Goal: Information Seeking & Learning: Check status

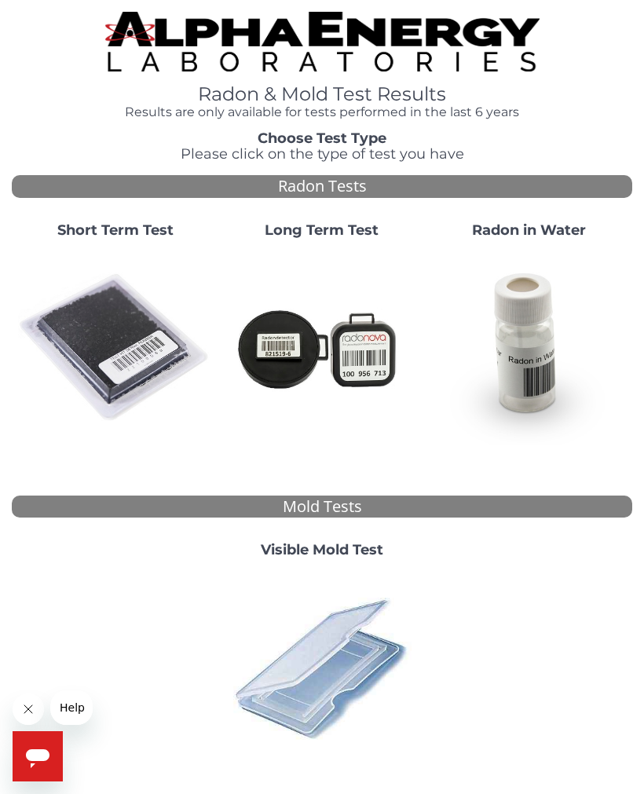
click at [135, 353] on img at bounding box center [115, 347] width 194 height 194
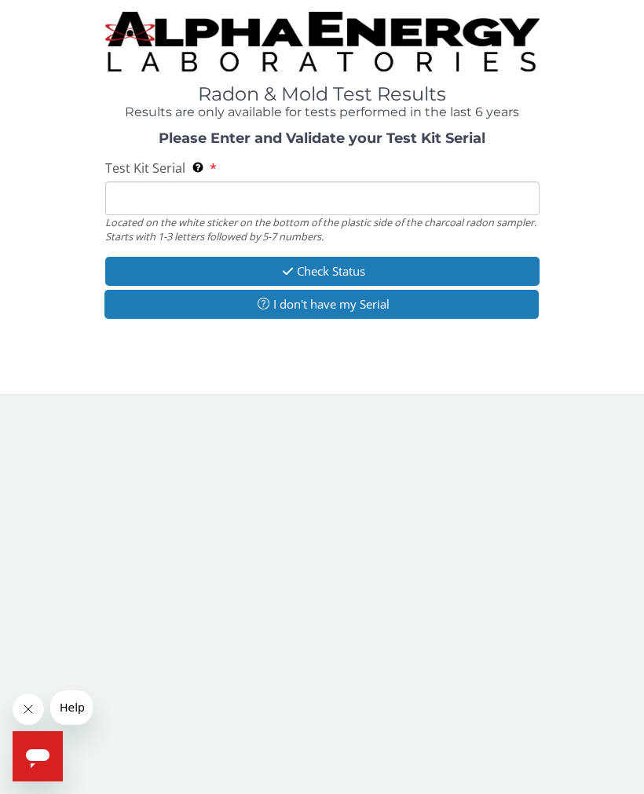
click at [248, 202] on input "Test Kit Serial Located on the white sticker on the bottom of the plastic side …" at bounding box center [322, 198] width 434 height 34
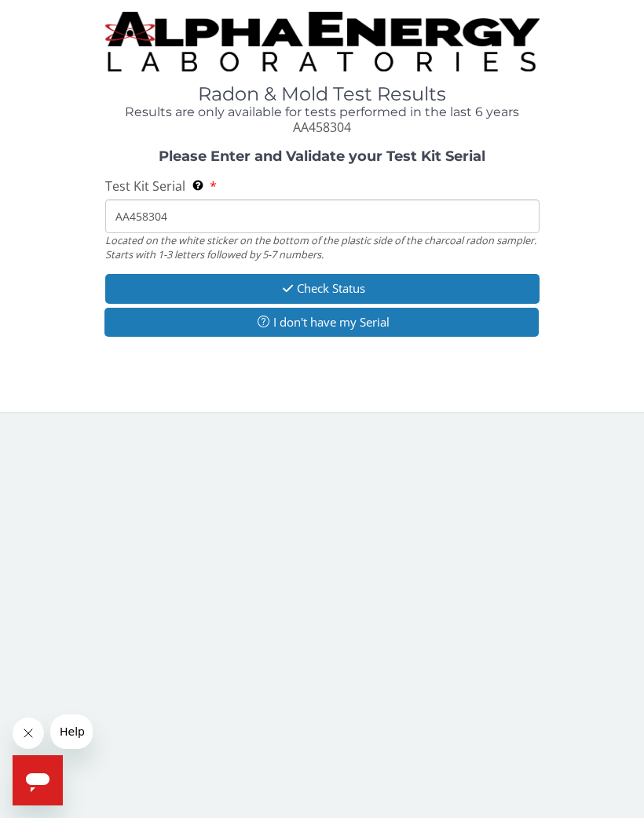
type input "AA458304"
click at [388, 282] on button "Check Status" at bounding box center [322, 288] width 434 height 29
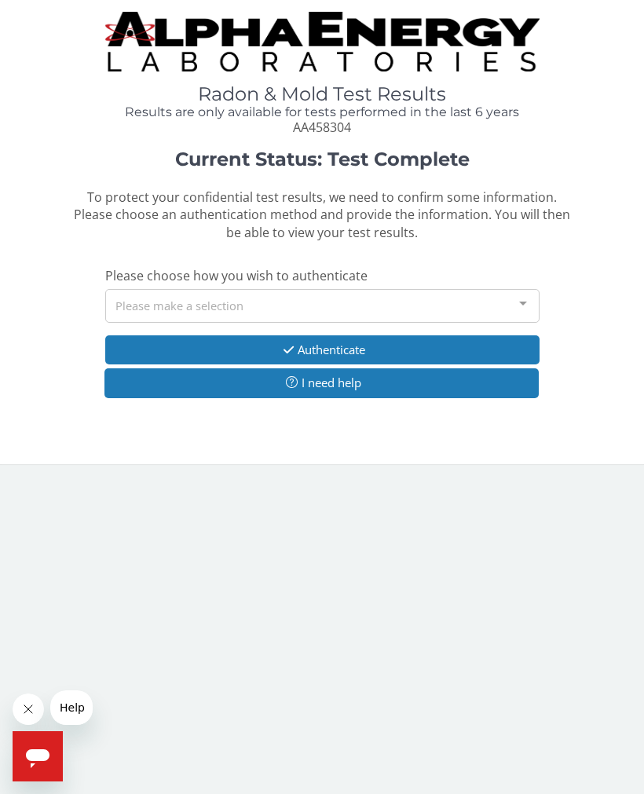
click at [515, 299] on div at bounding box center [522, 305] width 31 height 30
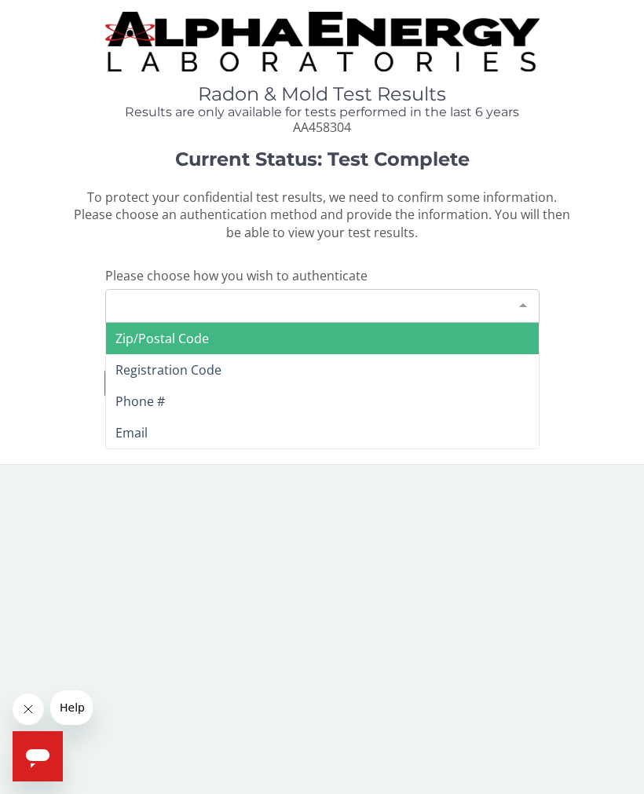
click at [264, 300] on div "Please make a selection" at bounding box center [322, 306] width 434 height 34
click at [202, 305] on div "Please make a selection" at bounding box center [322, 306] width 434 height 34
click at [257, 342] on span "Zip/Postal Code" at bounding box center [322, 338] width 432 height 31
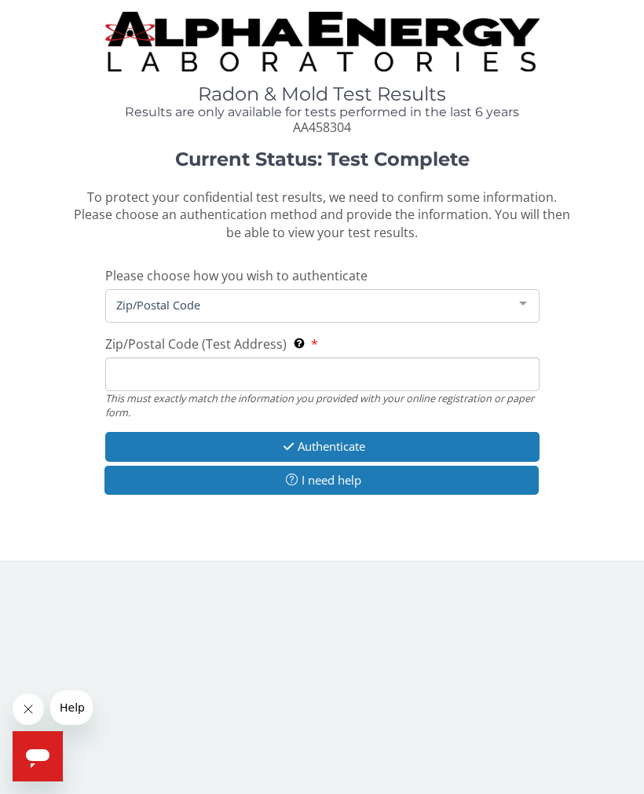
click at [301, 375] on input "Zip/Postal Code (Test Address) This must exactly match the information you prov…" at bounding box center [322, 374] width 434 height 34
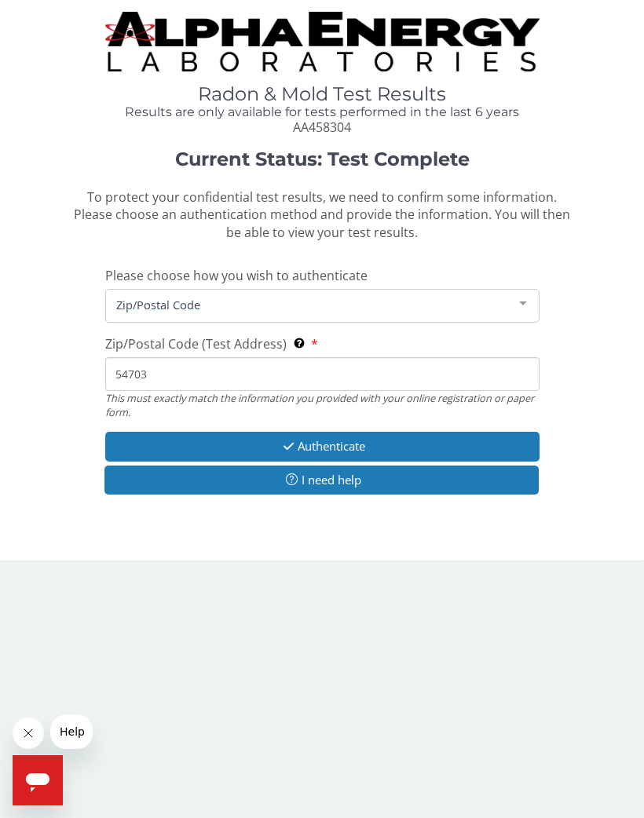
type input "54703"
click at [370, 440] on button "Authenticate" at bounding box center [322, 446] width 434 height 29
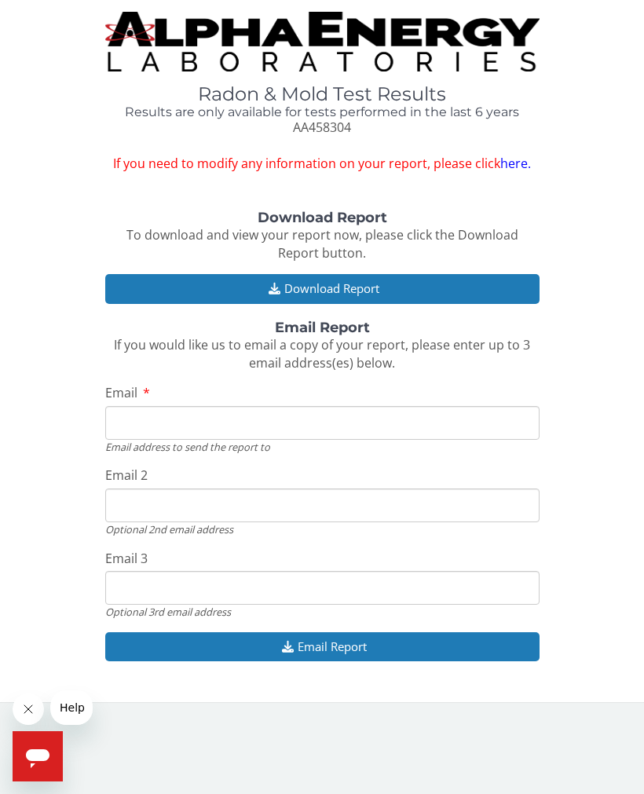
click at [260, 415] on input "Email" at bounding box center [322, 423] width 434 height 34
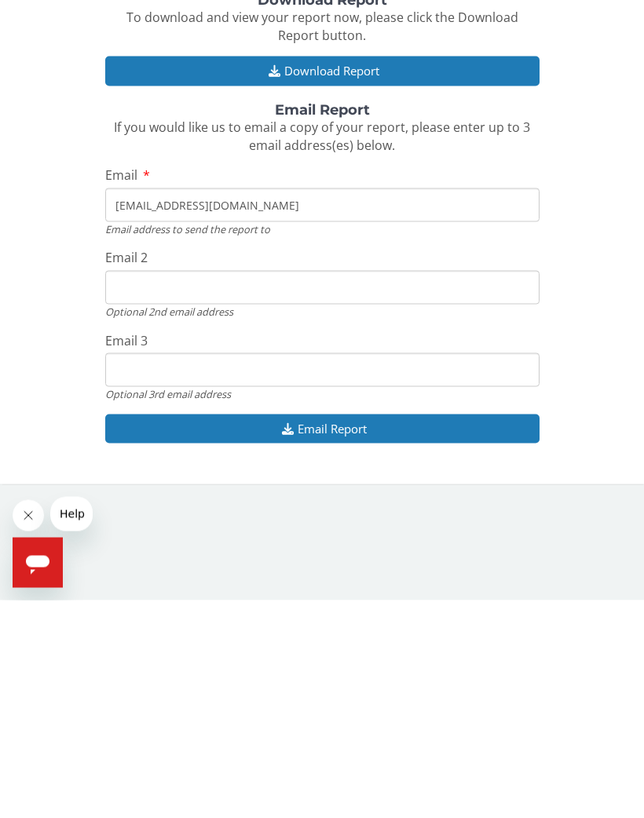
type input "[EMAIL_ADDRESS][DOMAIN_NAME]"
click at [364, 632] on button "Email Report" at bounding box center [322, 646] width 434 height 29
